Goal: Navigation & Orientation: Find specific page/section

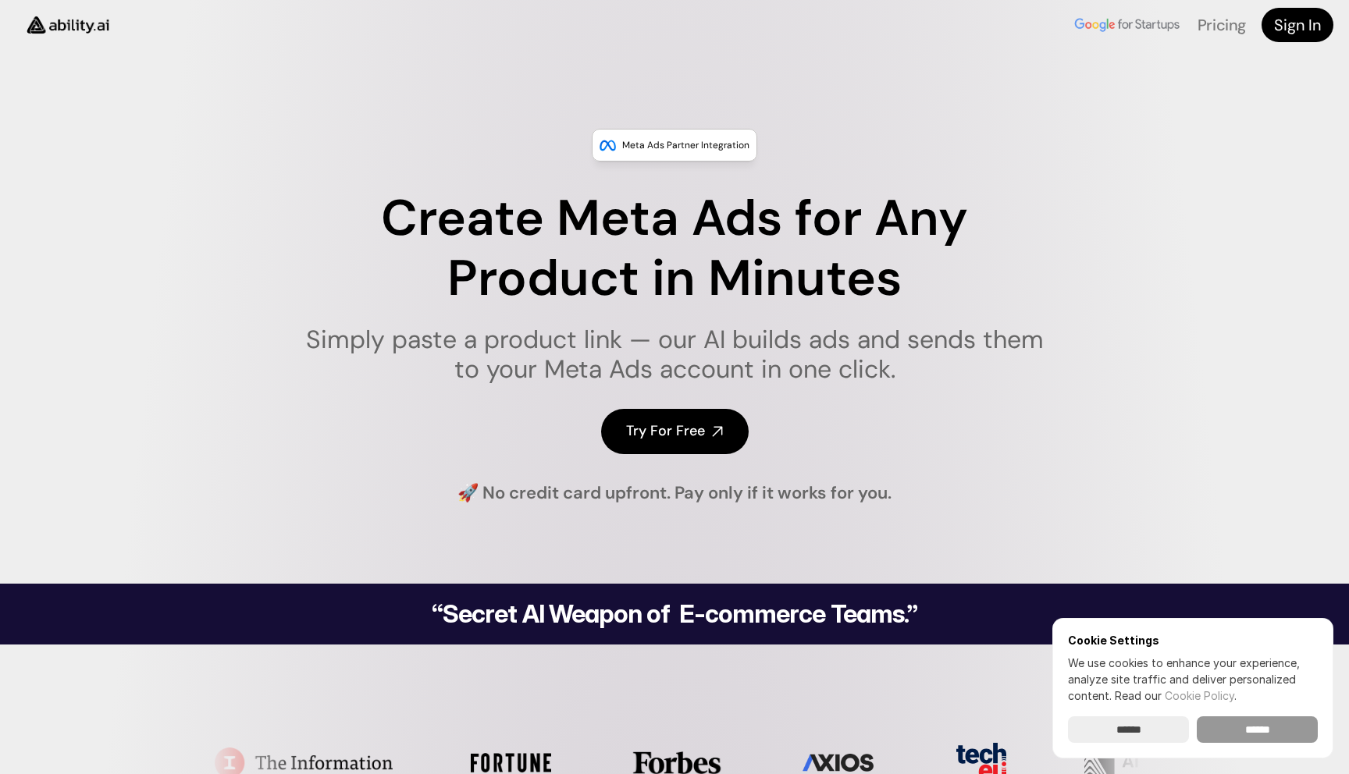
click at [1272, 726] on input "******" at bounding box center [1257, 730] width 121 height 27
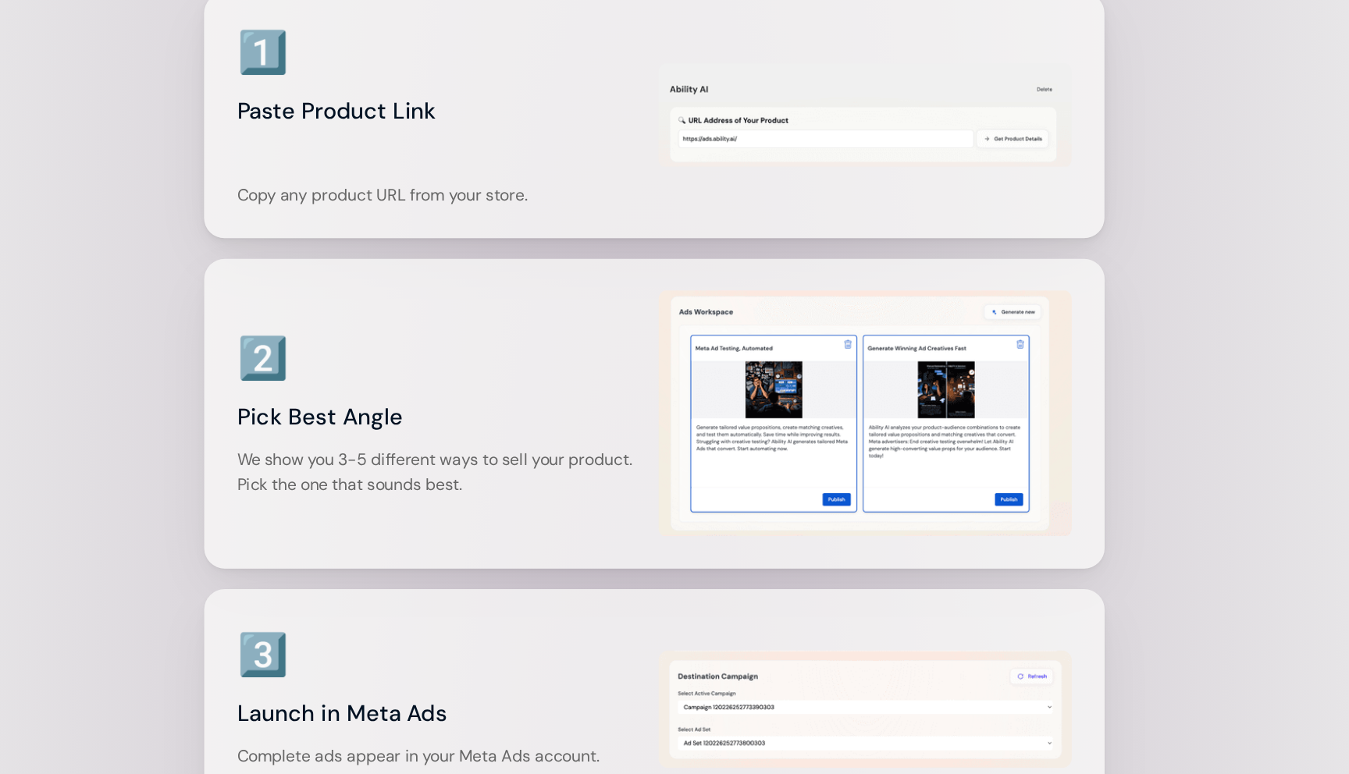
scroll to position [1935, 0]
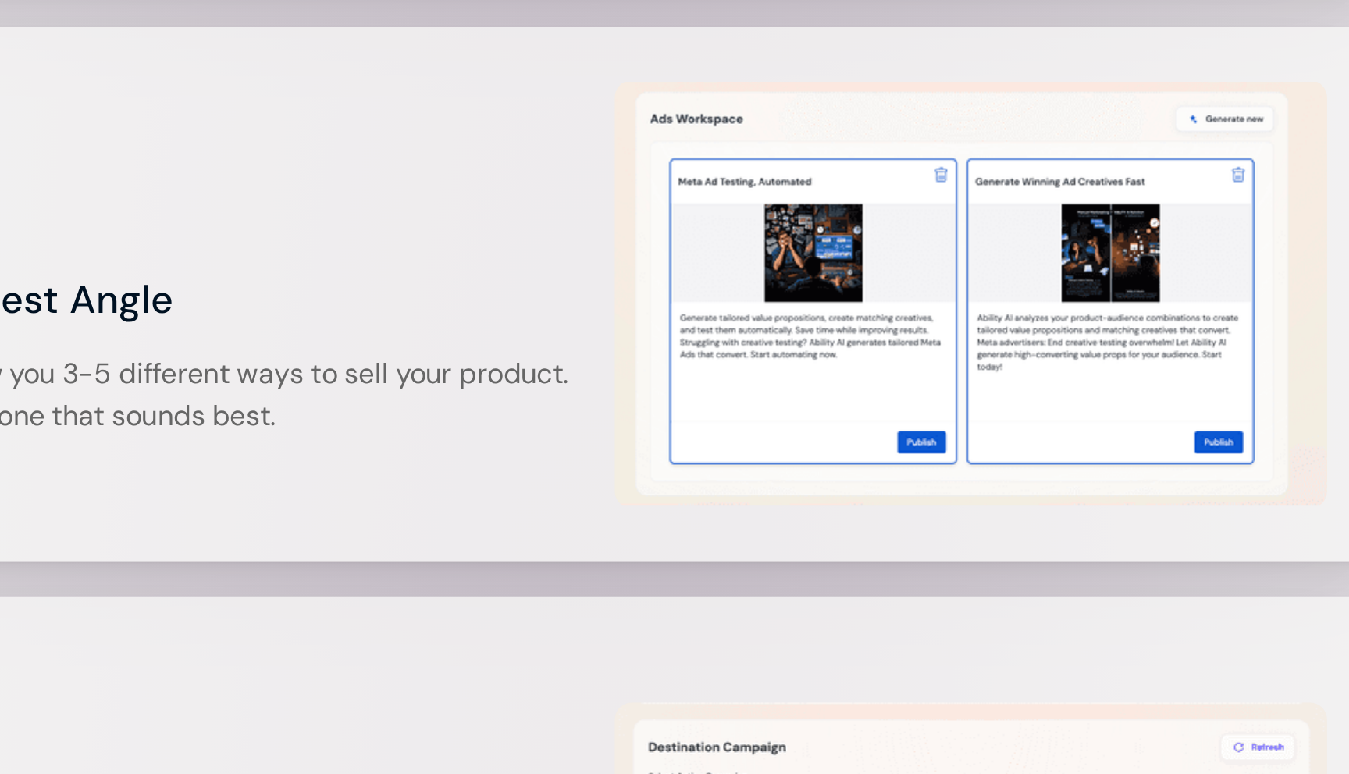
click at [666, 458] on h3 "Pick Best Angle" at bounding box center [513, 442] width 315 height 31
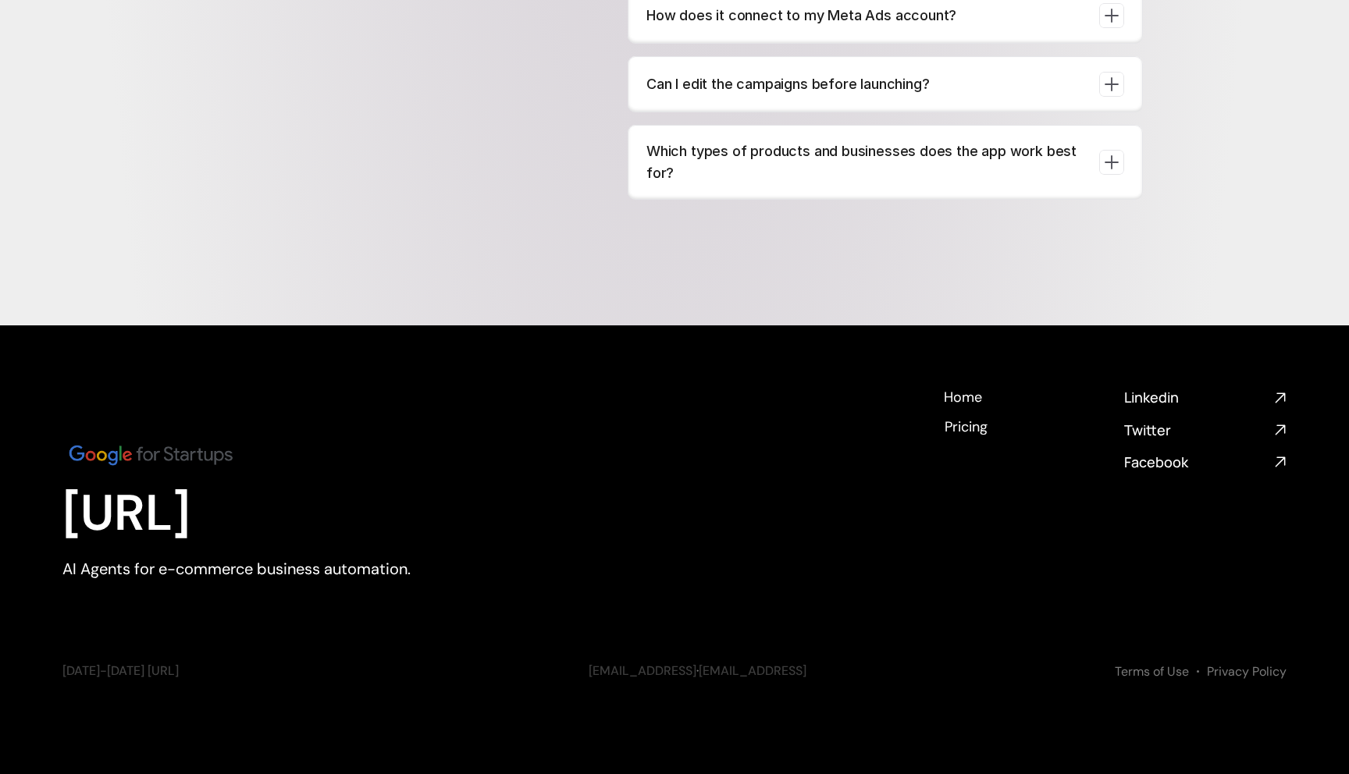
scroll to position [6142, 0]
click at [258, 526] on h1 "[URL]" at bounding box center [276, 514] width 429 height 60
click at [404, 520] on h1 "[URL]" at bounding box center [276, 514] width 429 height 60
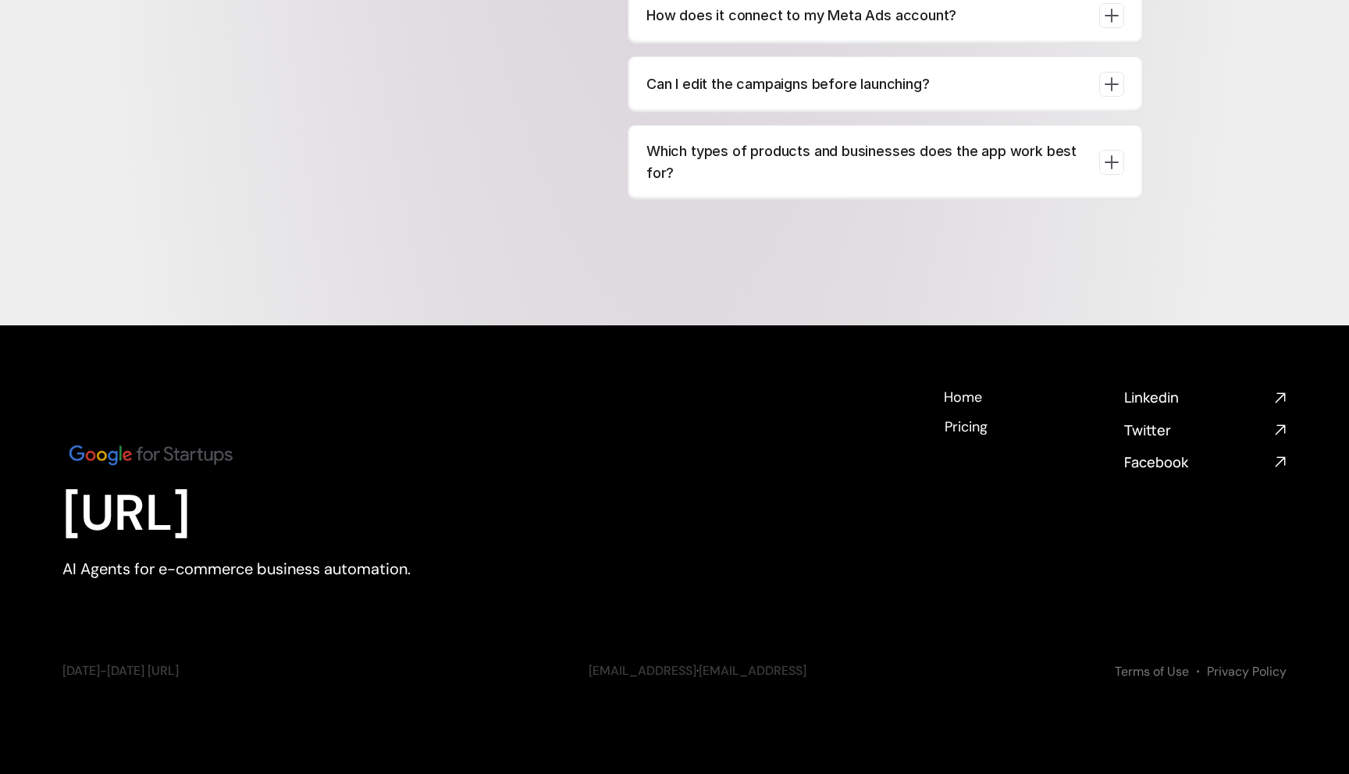
click at [169, 451] on img at bounding box center [150, 455] width 176 height 30
click at [170, 514] on h1 "[URL]" at bounding box center [276, 514] width 429 height 60
click at [169, 514] on h1 "[URL]" at bounding box center [276, 514] width 429 height 60
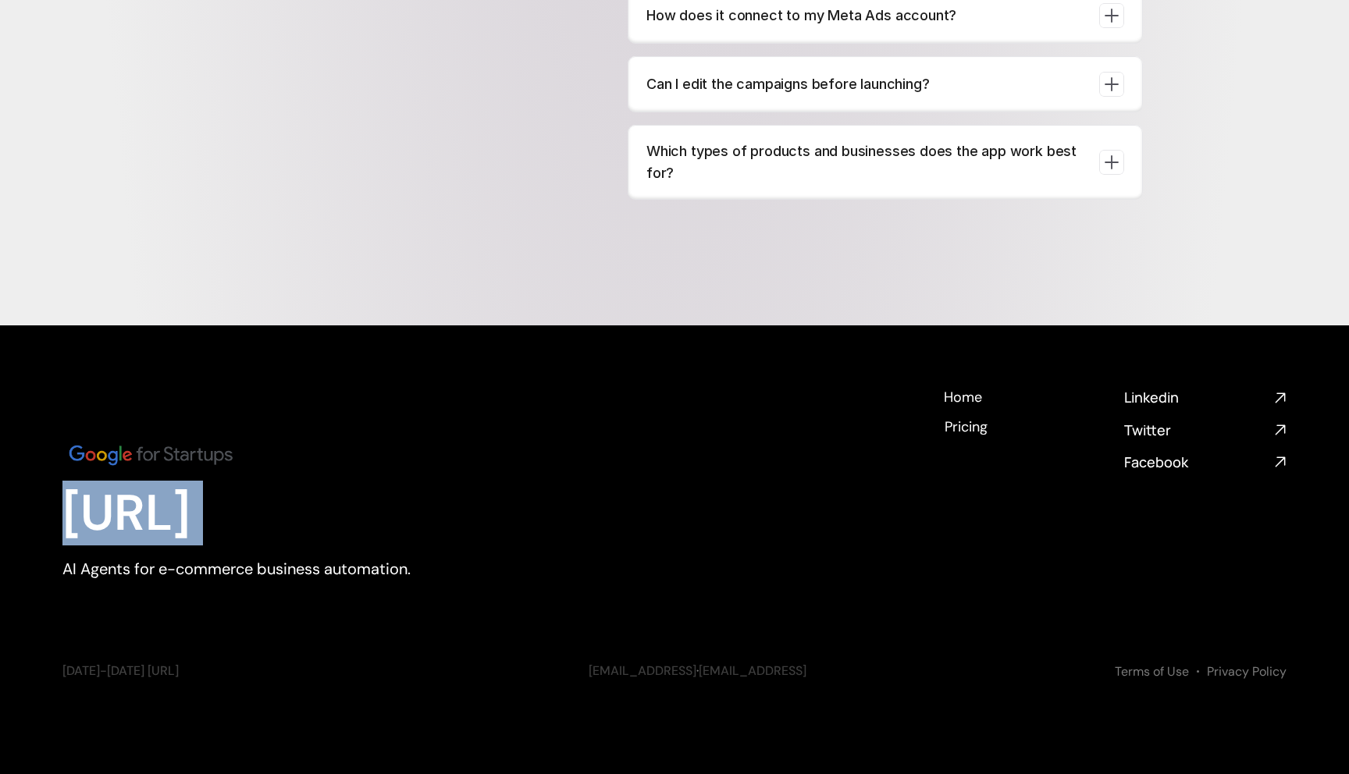
click at [169, 514] on h1 "[URL]" at bounding box center [276, 514] width 429 height 60
copy h1 "[URL]"
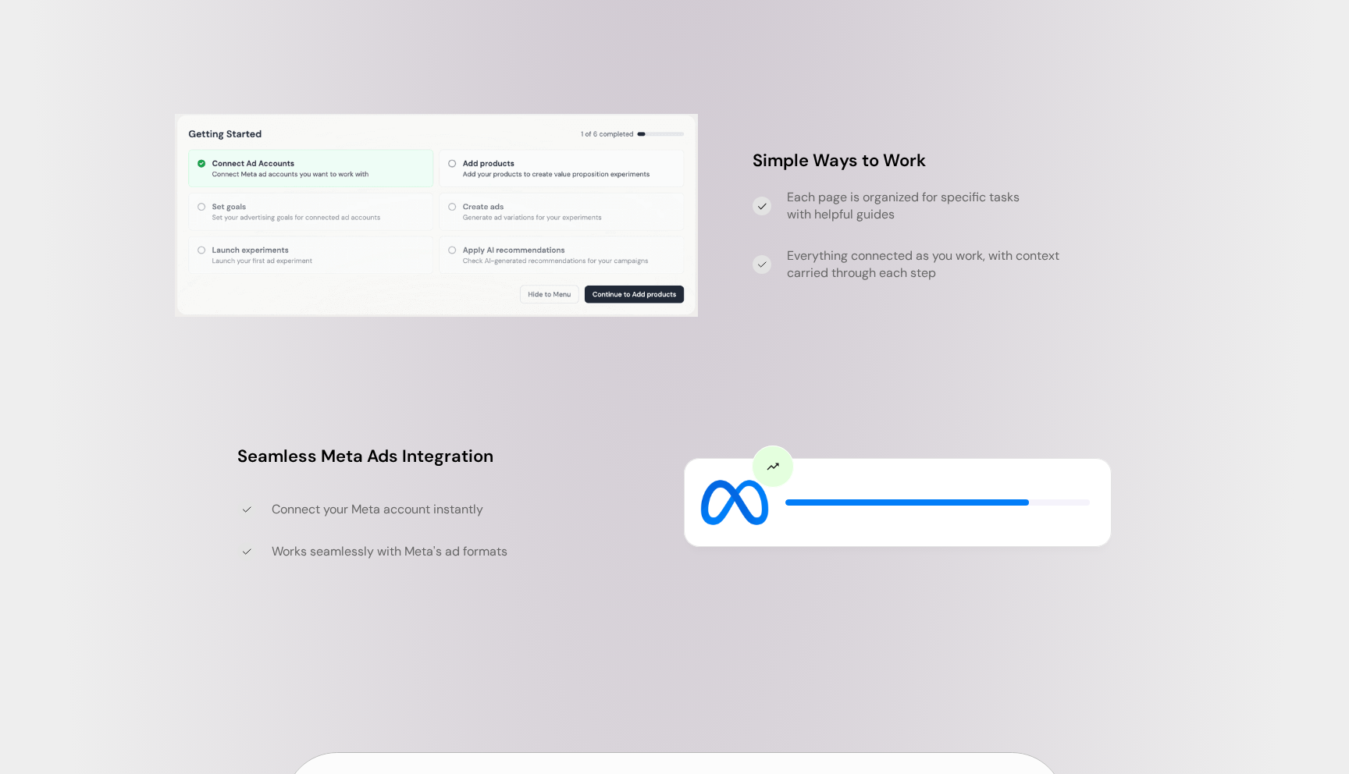
scroll to position [3845, 0]
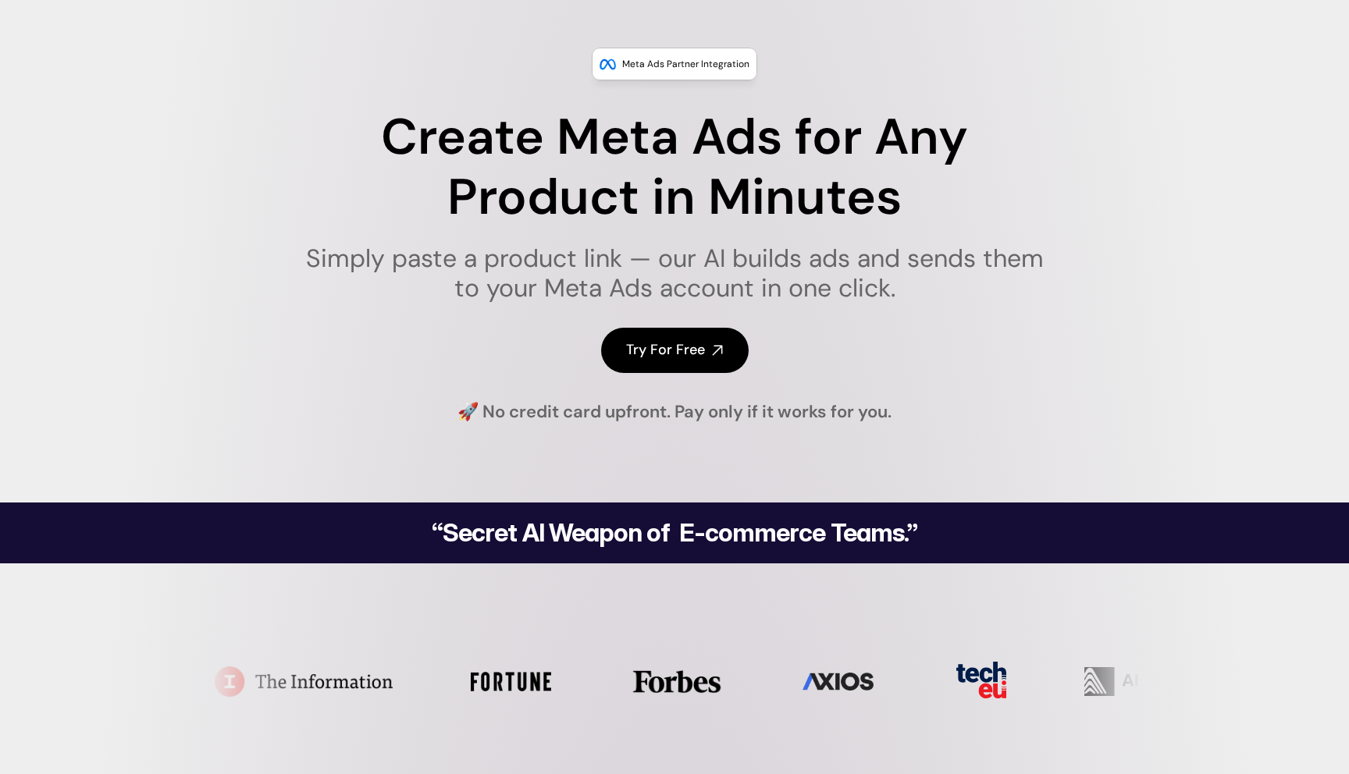
scroll to position [0, 0]
